Goal: Navigation & Orientation: Find specific page/section

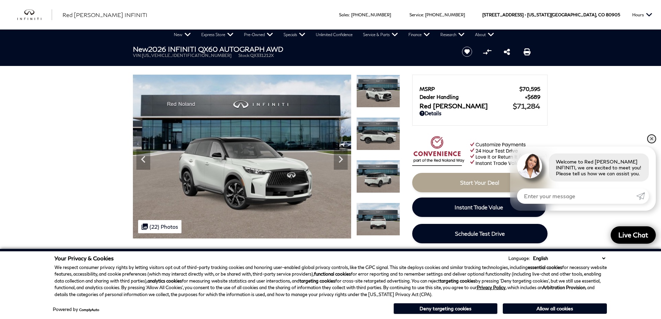
click at [651, 139] on link "✕" at bounding box center [651, 139] width 8 height 8
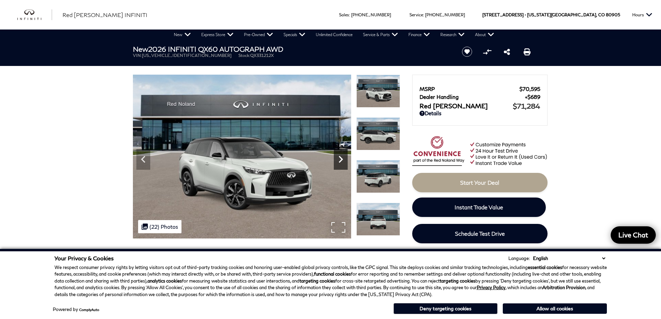
click at [337, 157] on icon "Next" at bounding box center [341, 159] width 14 height 14
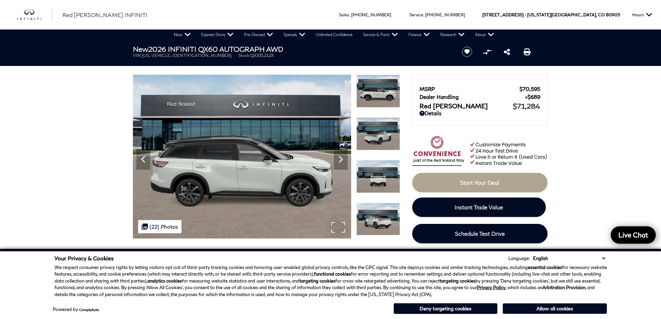
click at [159, 222] on div ".cls-1, .cls-3 { fill: #c50033; } .cls-1 { clip-rule: evenodd; } .cls-2 { clip-…" at bounding box center [159, 226] width 43 height 13
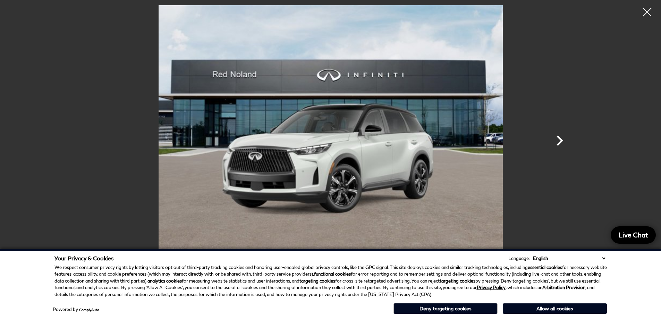
click at [560, 138] on icon "Next" at bounding box center [560, 140] width 7 height 10
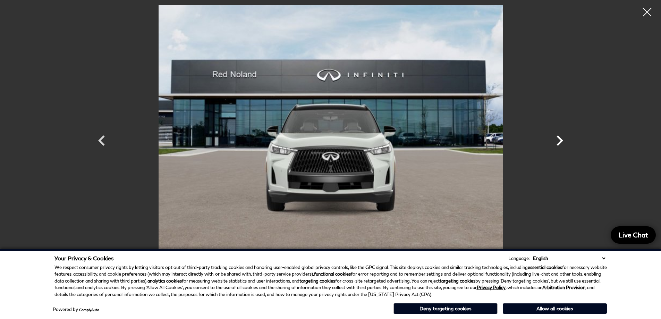
click at [560, 138] on icon "Next" at bounding box center [560, 140] width 7 height 10
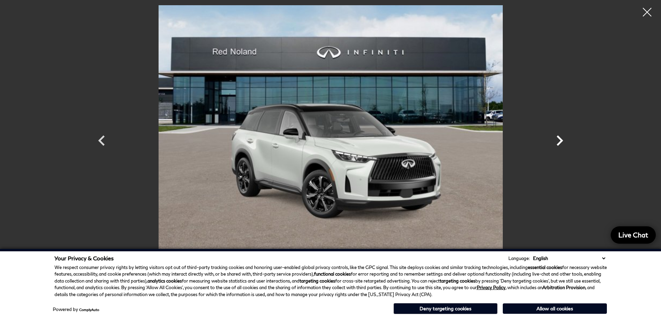
click at [560, 138] on icon "Next" at bounding box center [560, 140] width 7 height 10
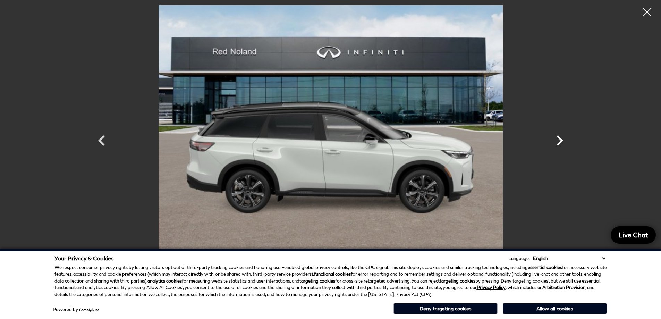
click at [560, 138] on icon "Next" at bounding box center [560, 140] width 7 height 10
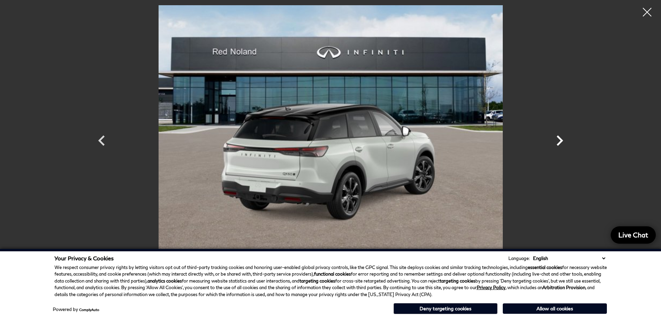
click at [560, 138] on icon "Next" at bounding box center [560, 140] width 7 height 10
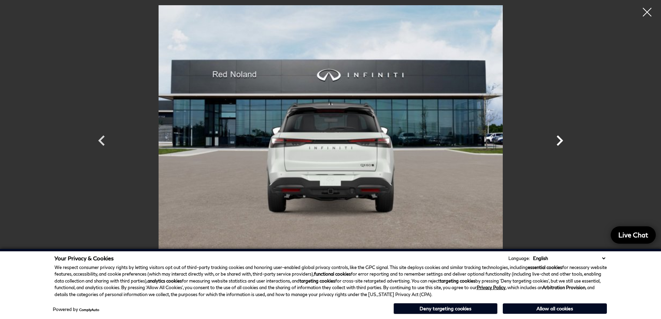
click at [560, 138] on icon "Next" at bounding box center [560, 140] width 7 height 10
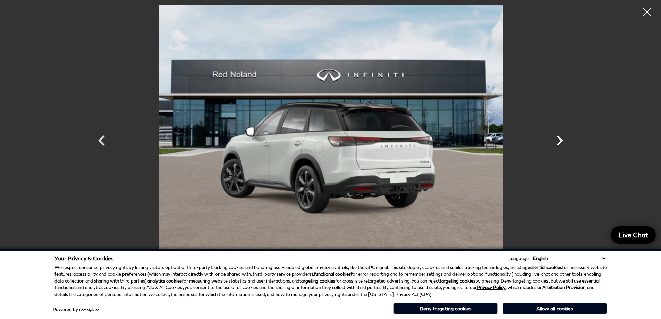
click at [560, 138] on icon "Next" at bounding box center [560, 140] width 7 height 10
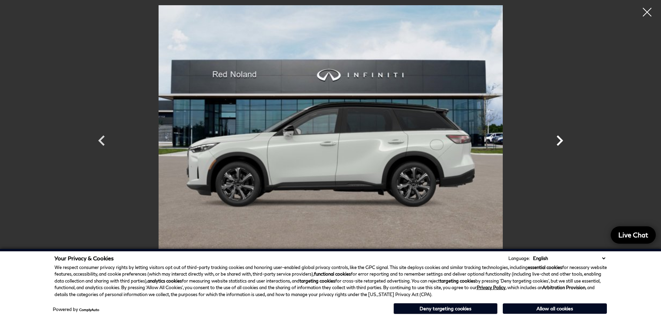
click at [560, 138] on icon "Next" at bounding box center [560, 140] width 7 height 10
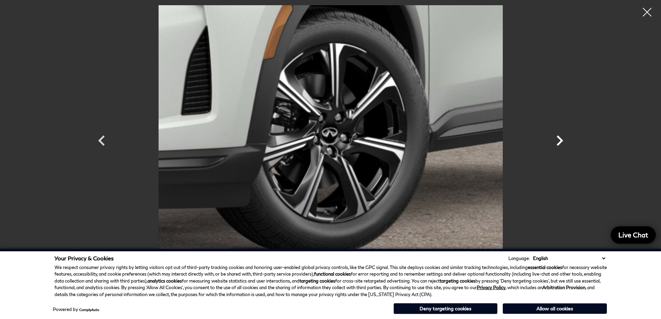
click at [560, 138] on icon "Next" at bounding box center [560, 140] width 7 height 10
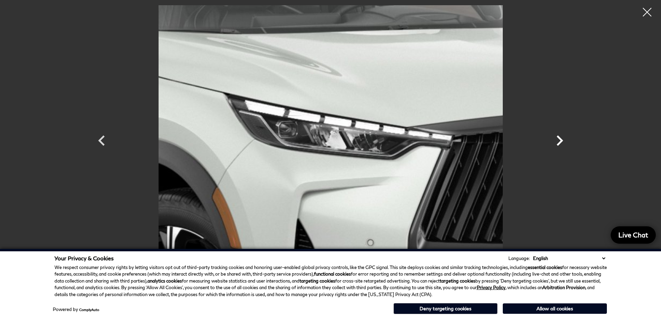
click at [560, 138] on icon "Next" at bounding box center [560, 140] width 7 height 10
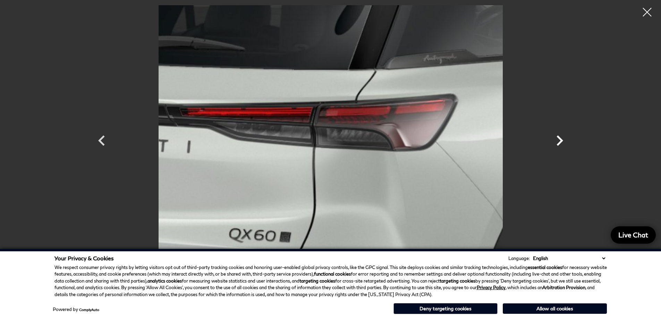
click at [560, 138] on icon "Next" at bounding box center [560, 140] width 7 height 10
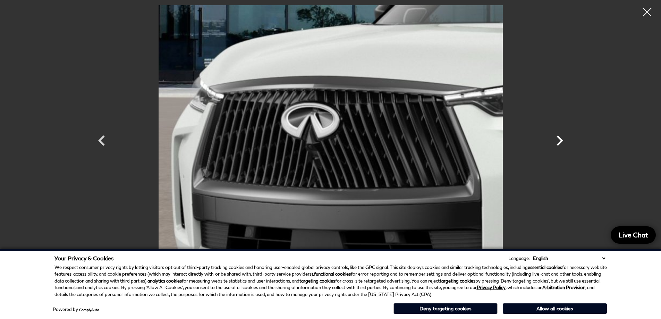
click at [560, 138] on icon "Next" at bounding box center [560, 140] width 7 height 10
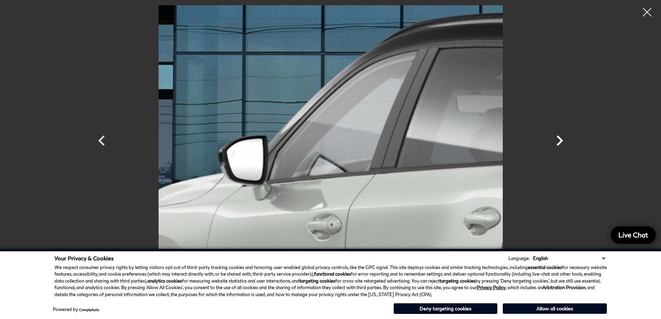
click at [560, 138] on icon "Next" at bounding box center [560, 140] width 7 height 10
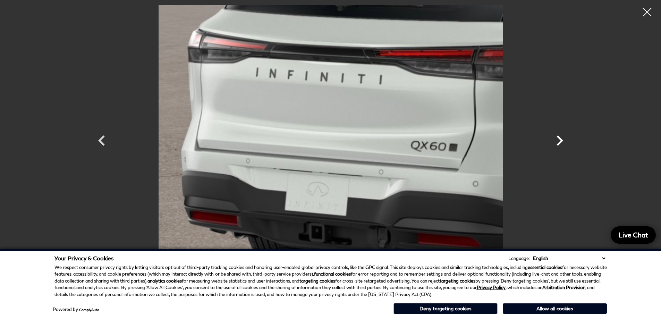
click at [560, 138] on icon "Next" at bounding box center [560, 140] width 7 height 10
